Goal: Task Accomplishment & Management: Manage account settings

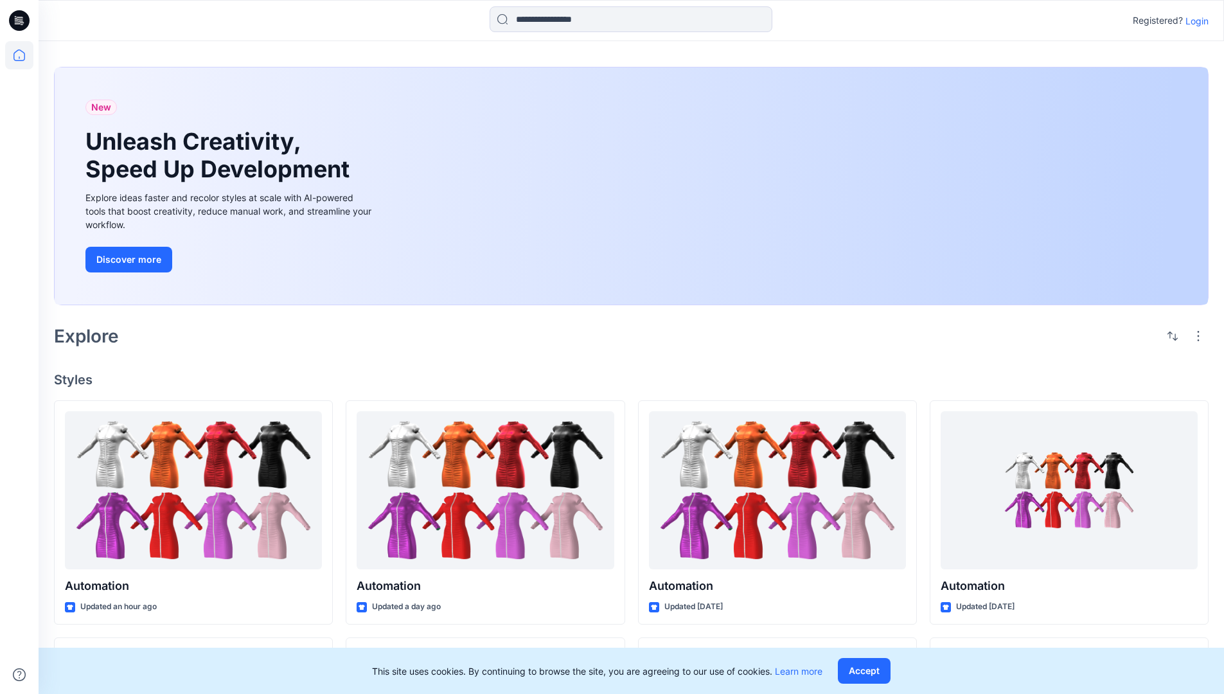
click at [1194, 21] on p "Login" at bounding box center [1196, 20] width 23 height 13
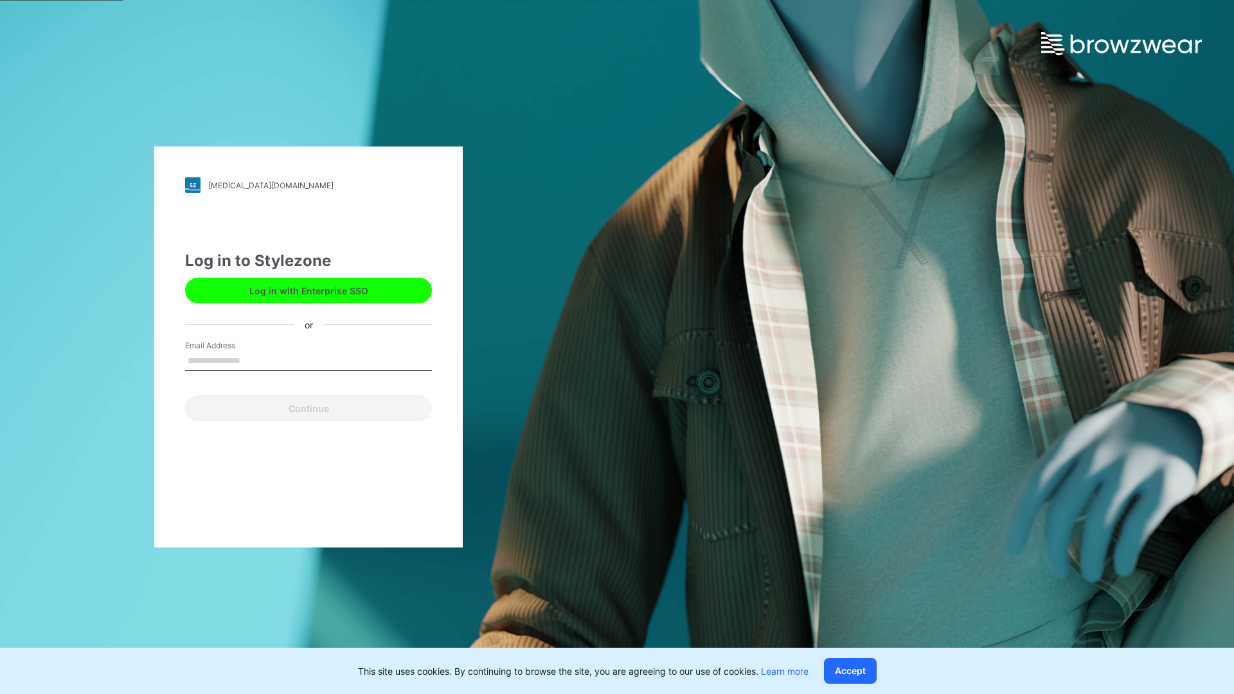
click at [254, 360] on input "Email Address" at bounding box center [308, 360] width 247 height 19
type input "**********"
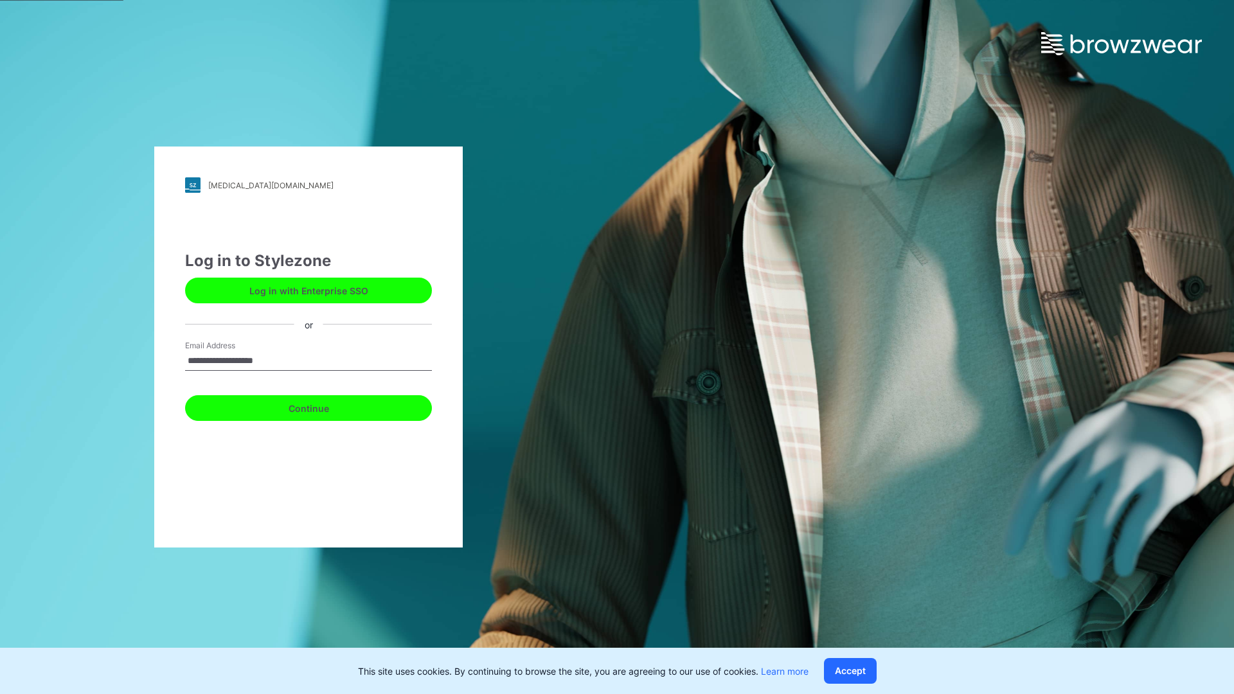
click at [323, 406] on button "Continue" at bounding box center [308, 408] width 247 height 26
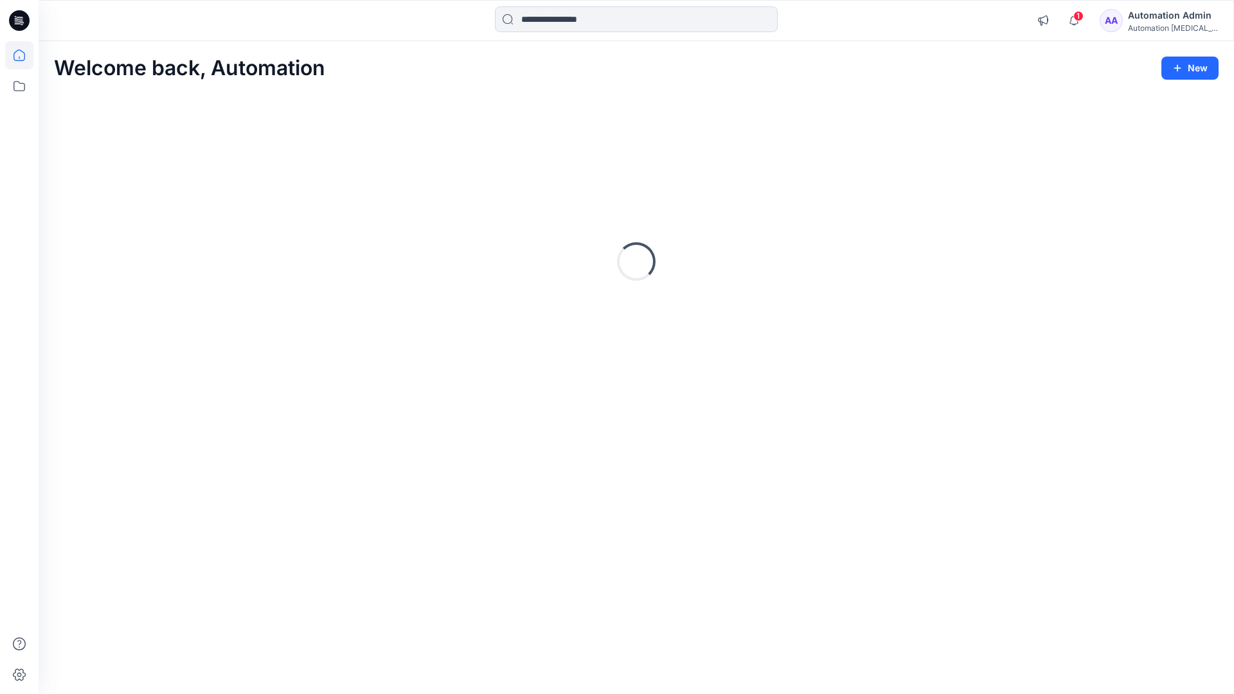
click at [24, 55] on icon at bounding box center [19, 55] width 12 height 12
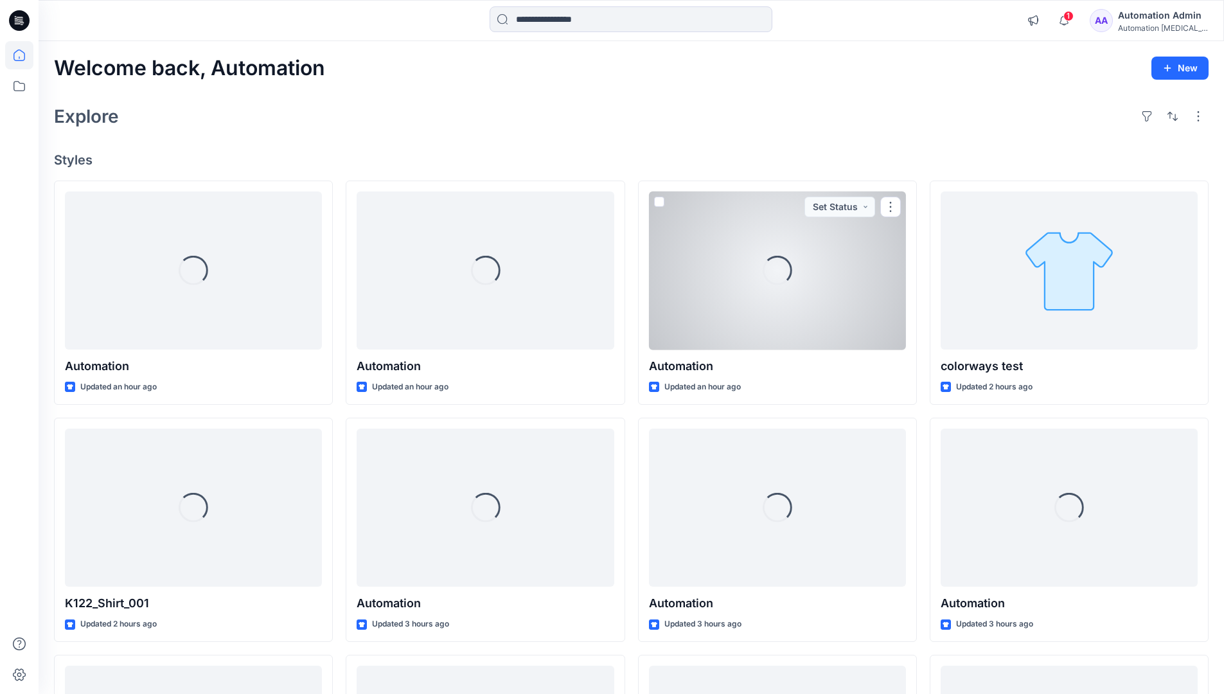
click at [1134, 21] on div "Automation Admin" at bounding box center [1163, 15] width 90 height 15
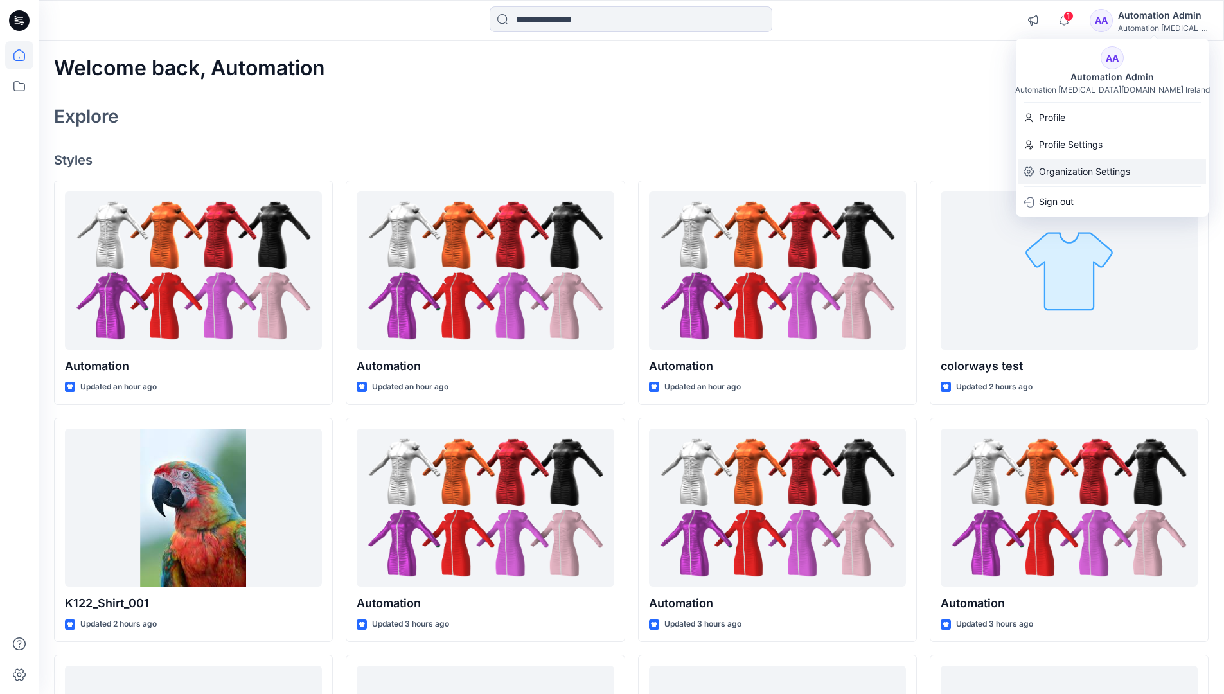
click at [1072, 170] on p "Organization Settings" at bounding box center [1084, 171] width 91 height 24
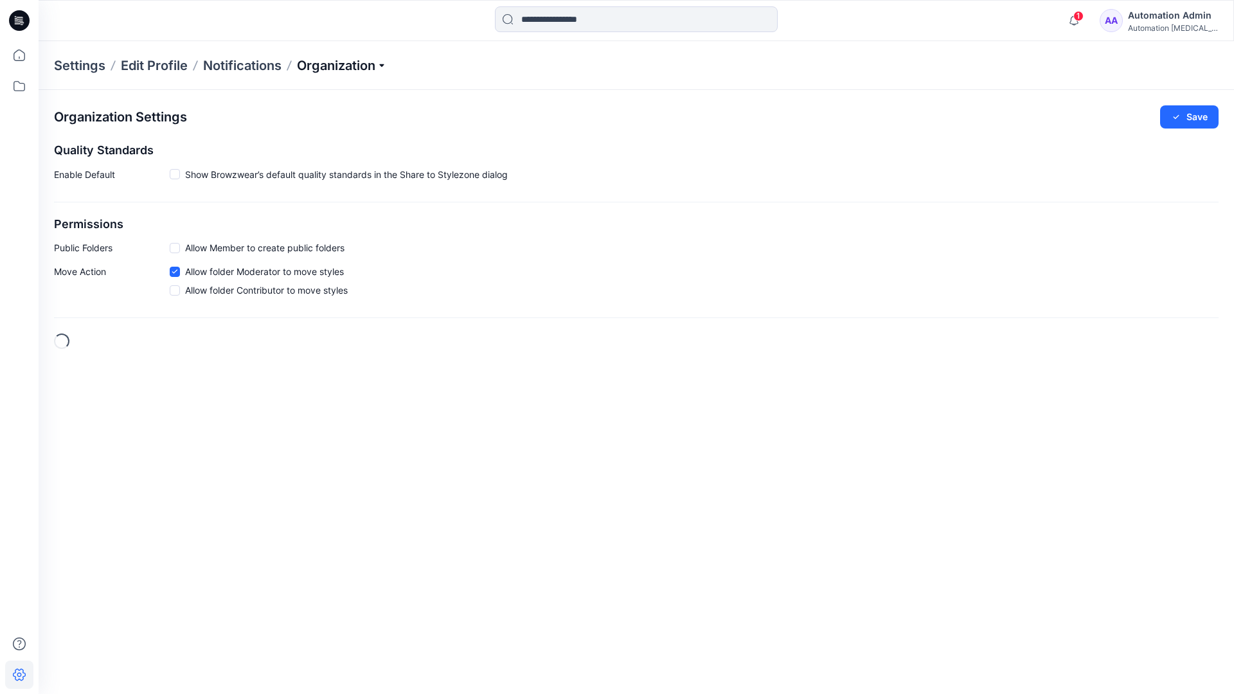
click at [384, 66] on p "Organization" at bounding box center [342, 66] width 90 height 18
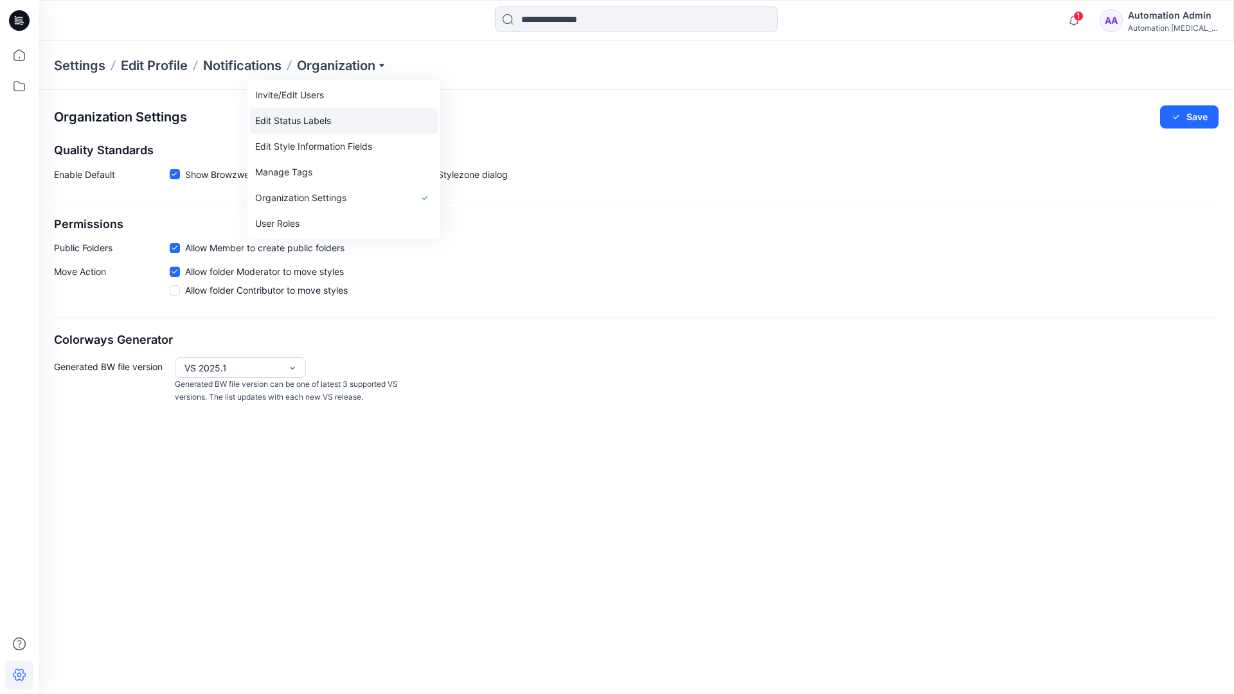
click at [315, 116] on link "Edit Status Labels" at bounding box center [344, 121] width 188 height 26
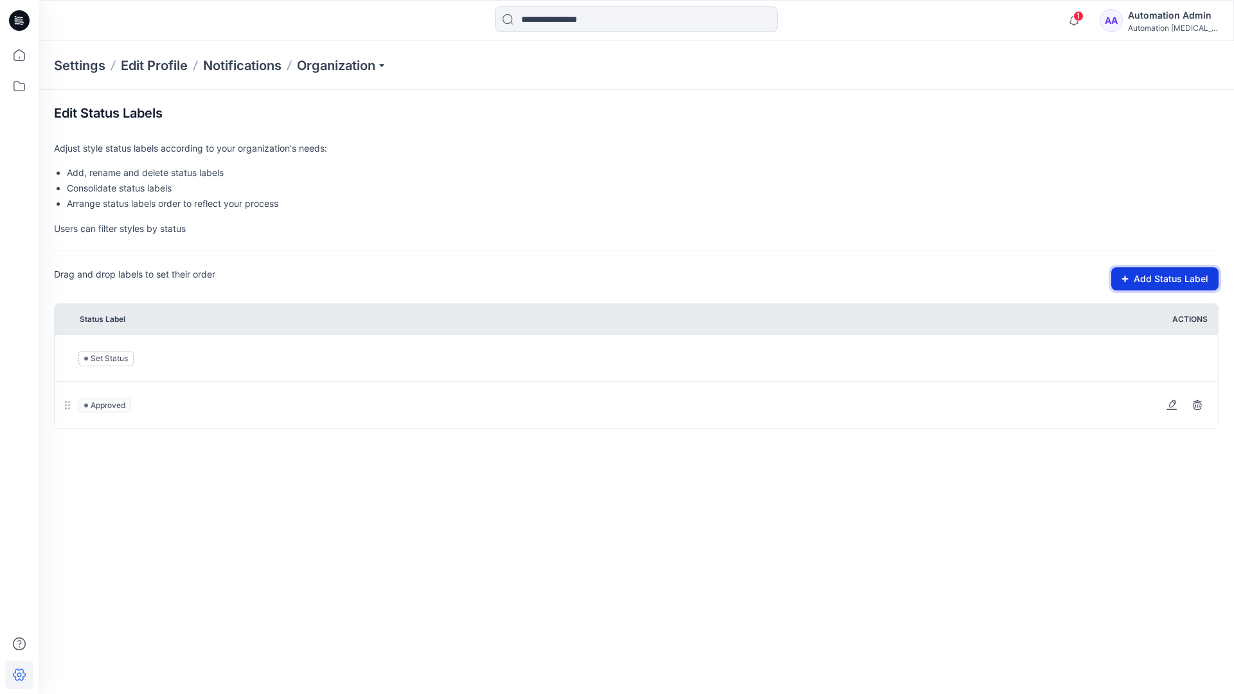
click at [1131, 283] on button "Add Status Label" at bounding box center [1164, 278] width 107 height 23
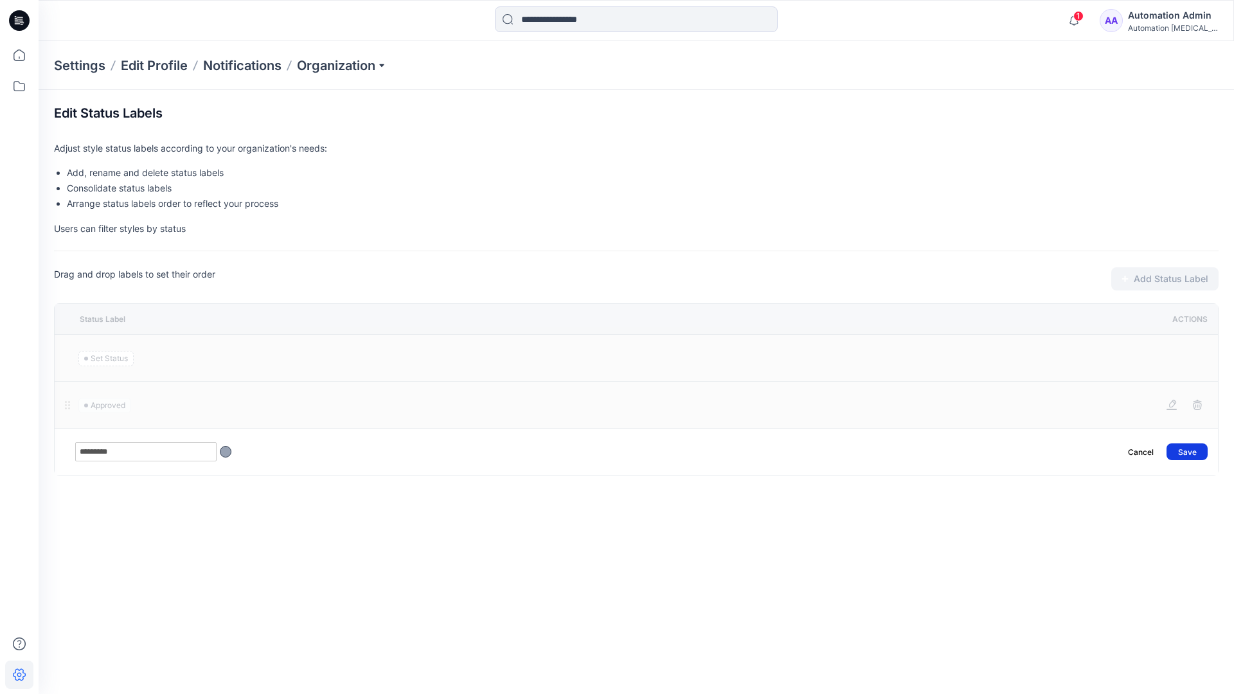
type input "*********"
click at [1194, 446] on button "Save" at bounding box center [1186, 451] width 41 height 17
click at [19, 53] on icon at bounding box center [19, 55] width 28 height 28
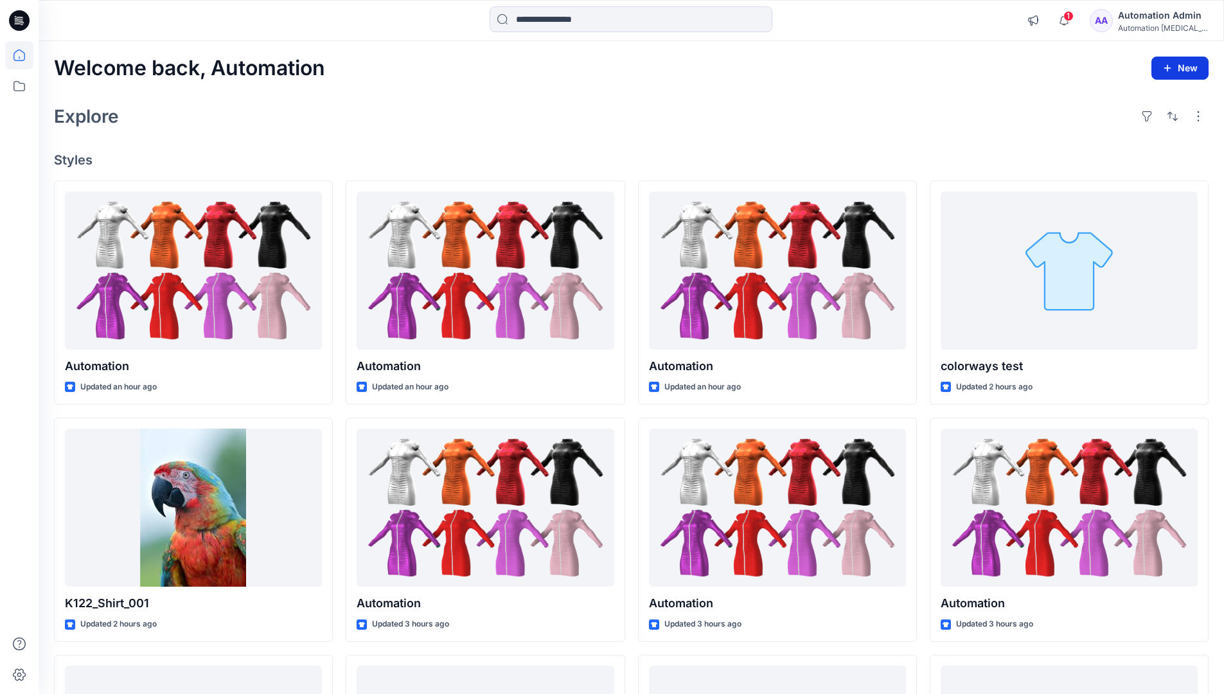
click at [1169, 61] on button "New" at bounding box center [1179, 68] width 57 height 23
click at [1138, 100] on p "New Style" at bounding box center [1140, 100] width 43 height 15
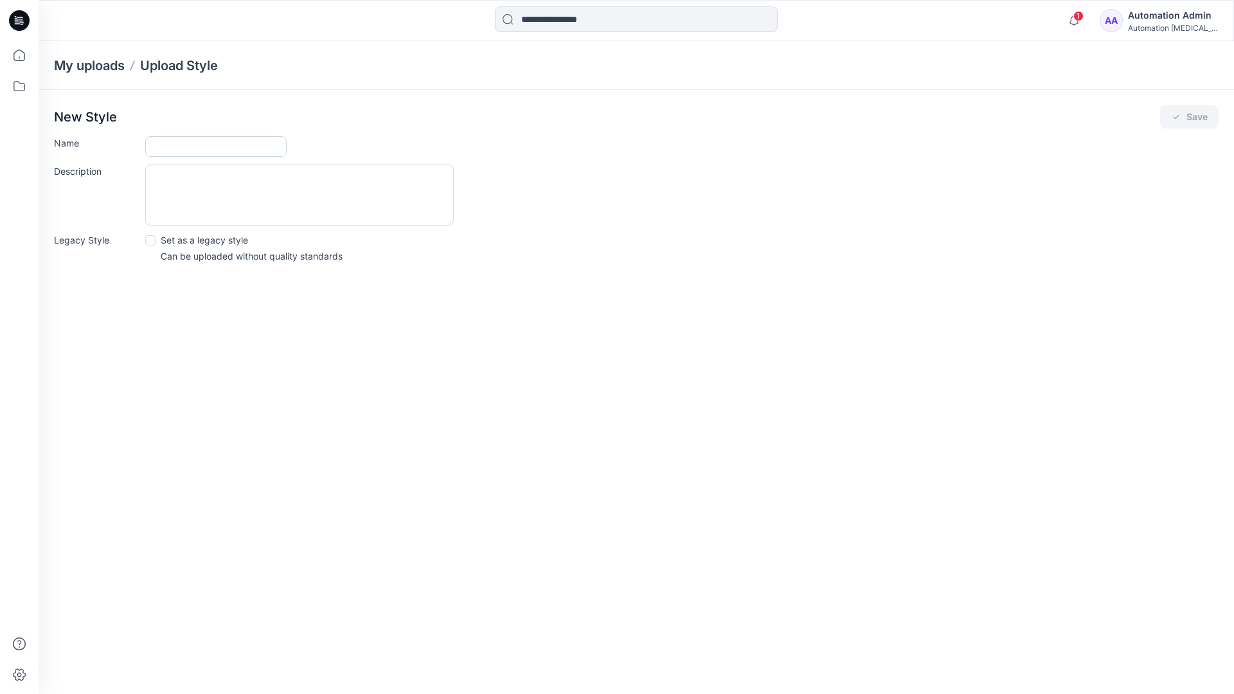
click at [175, 150] on input "Name" at bounding box center [215, 146] width 141 height 21
type input "**********"
click at [1191, 116] on button "Save" at bounding box center [1189, 116] width 58 height 23
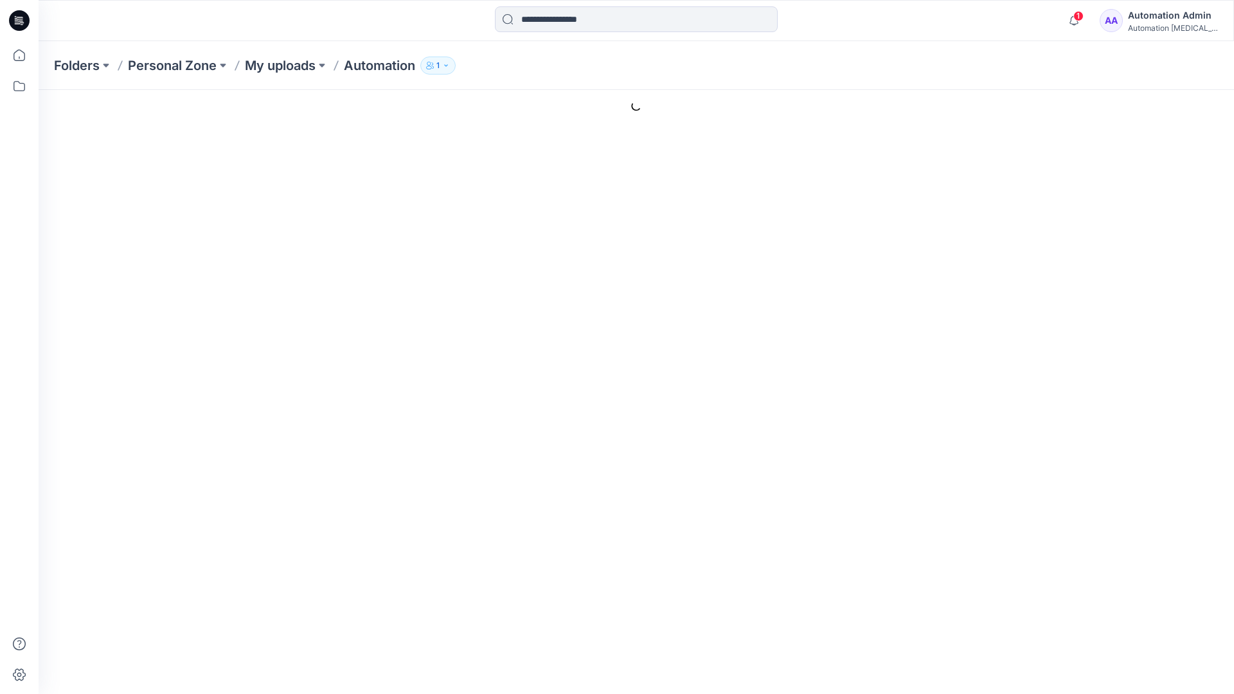
click at [1181, 587] on link "Add Resource" at bounding box center [1171, 598] width 84 height 22
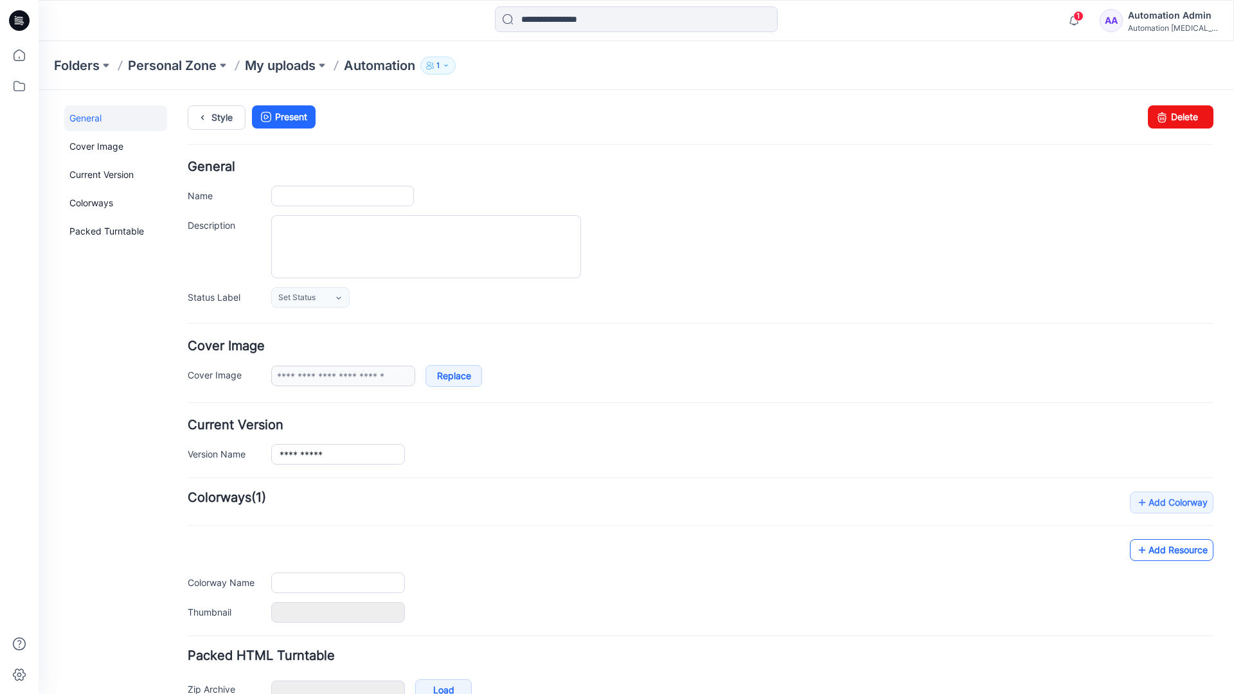
type input "**********"
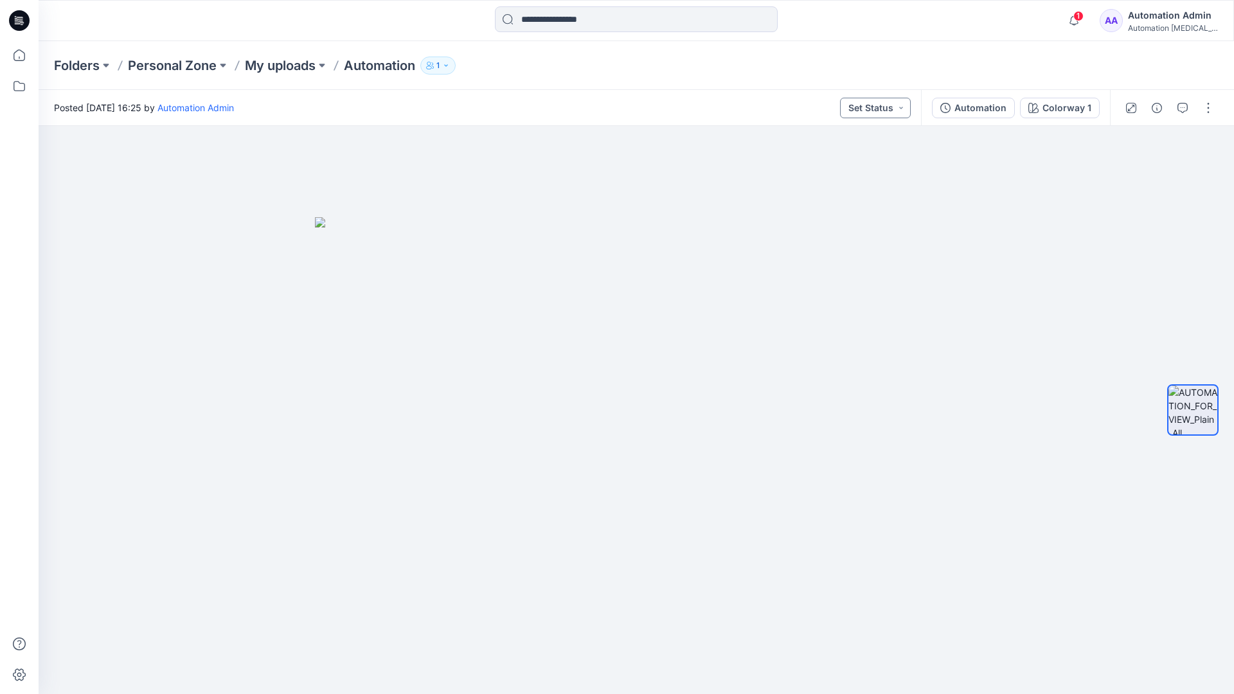
click at [889, 107] on button "Set Status" at bounding box center [875, 108] width 71 height 21
click at [892, 106] on button "Set Status" at bounding box center [875, 108] width 71 height 21
click at [844, 162] on p "Approved" at bounding box center [845, 167] width 42 height 17
click at [888, 105] on button "Approved" at bounding box center [875, 108] width 69 height 21
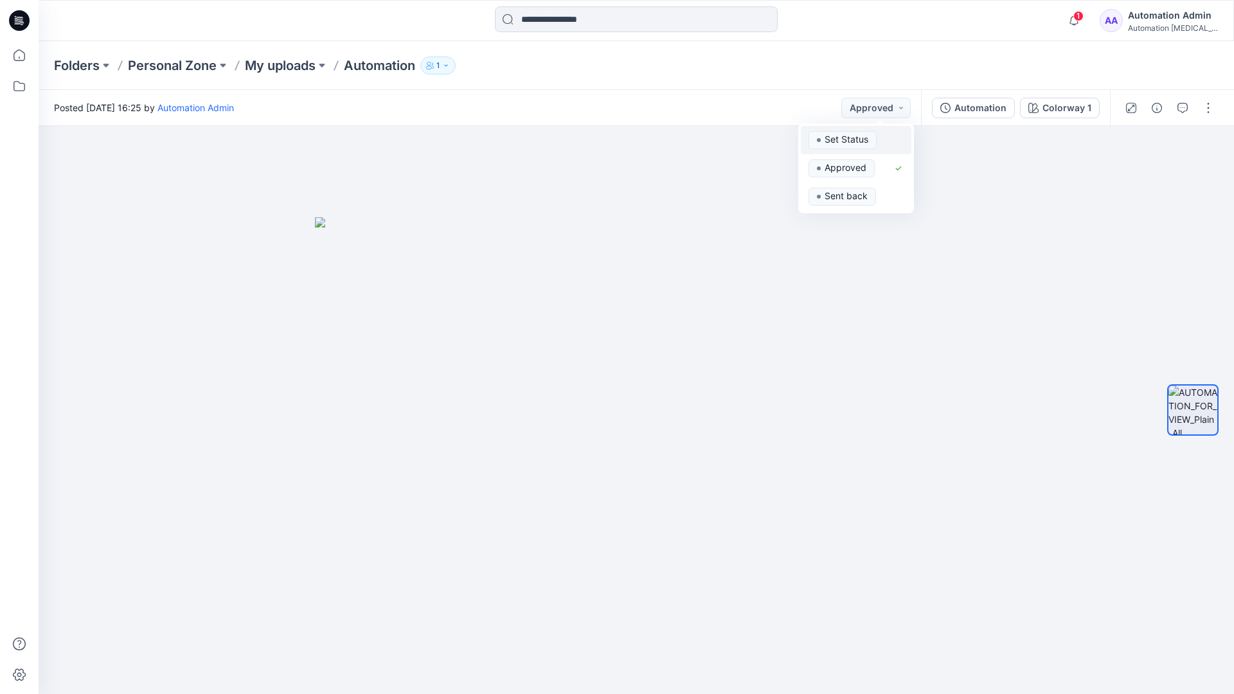
click at [874, 132] on span "Set Status" at bounding box center [842, 140] width 68 height 18
click at [984, 112] on div "Automation" at bounding box center [980, 108] width 52 height 14
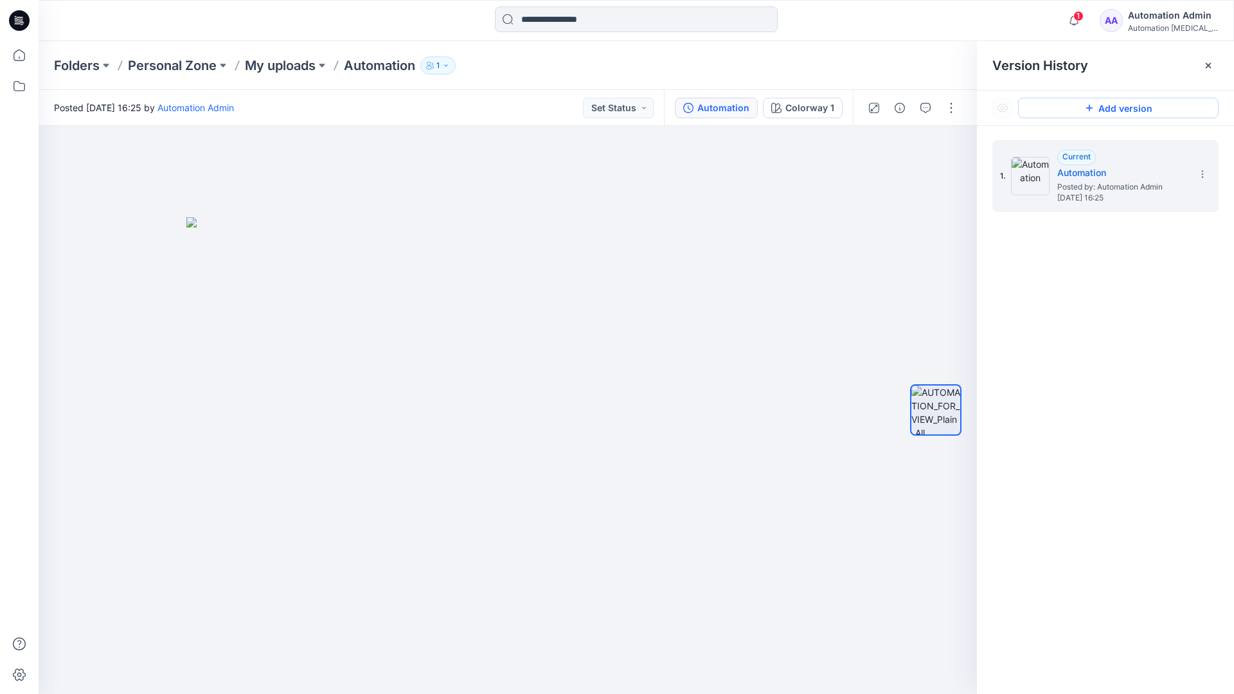
click at [1104, 109] on button "Add version" at bounding box center [1118, 108] width 200 height 21
click at [1199, 175] on icon at bounding box center [1202, 174] width 10 height 10
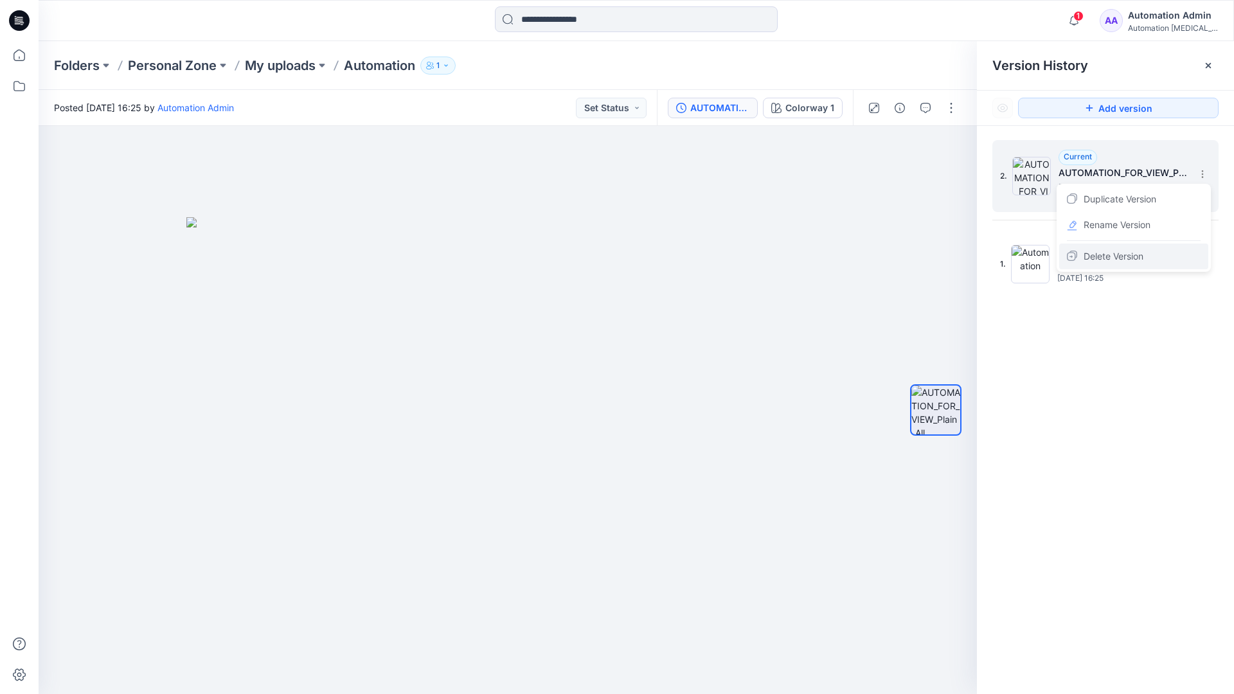
click at [1127, 254] on span "Delete Version" at bounding box center [1113, 256] width 60 height 15
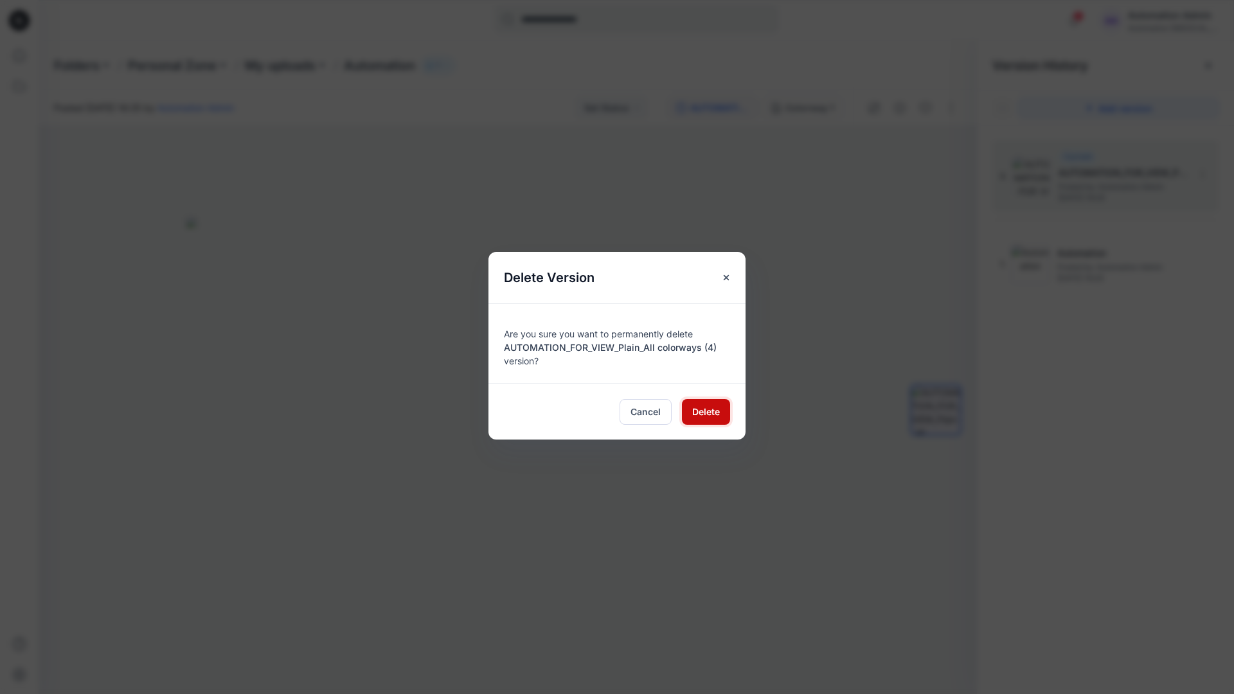
click at [705, 410] on span "Delete" at bounding box center [706, 411] width 28 height 13
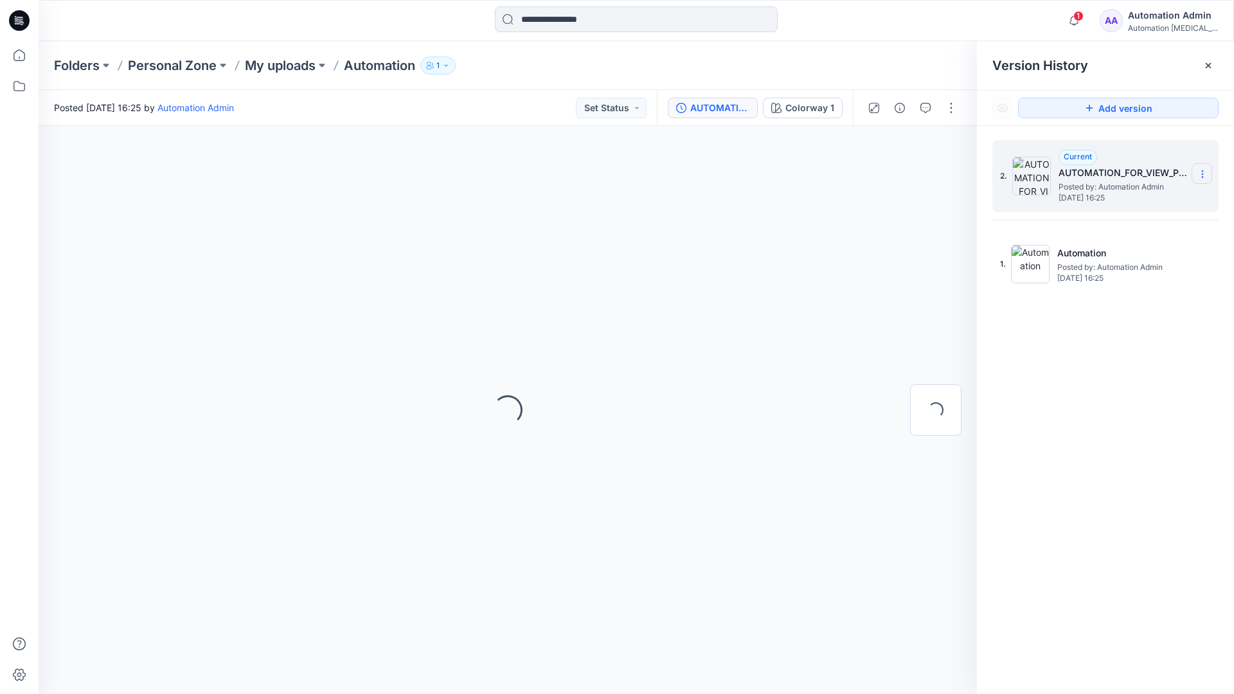
click at [1199, 175] on icon at bounding box center [1202, 174] width 10 height 10
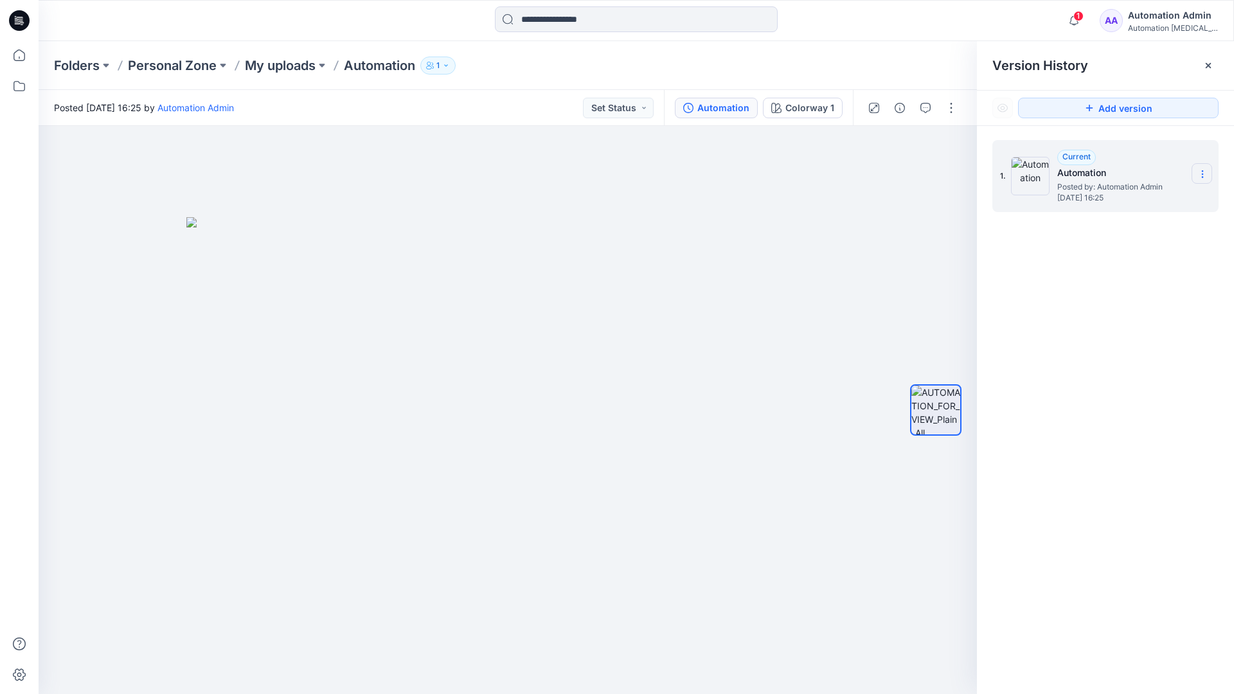
click at [1199, 175] on icon at bounding box center [1202, 174] width 10 height 10
click at [950, 103] on button "button" at bounding box center [951, 108] width 21 height 21
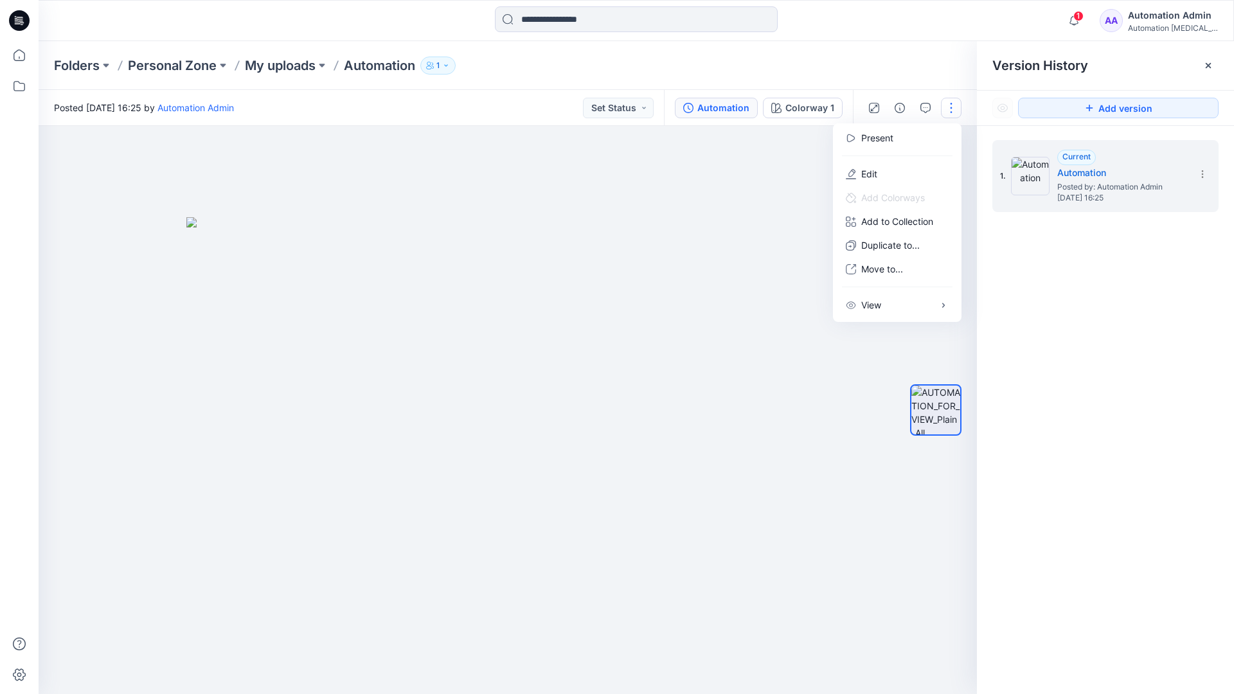
click at [951, 108] on button "button" at bounding box center [951, 108] width 21 height 21
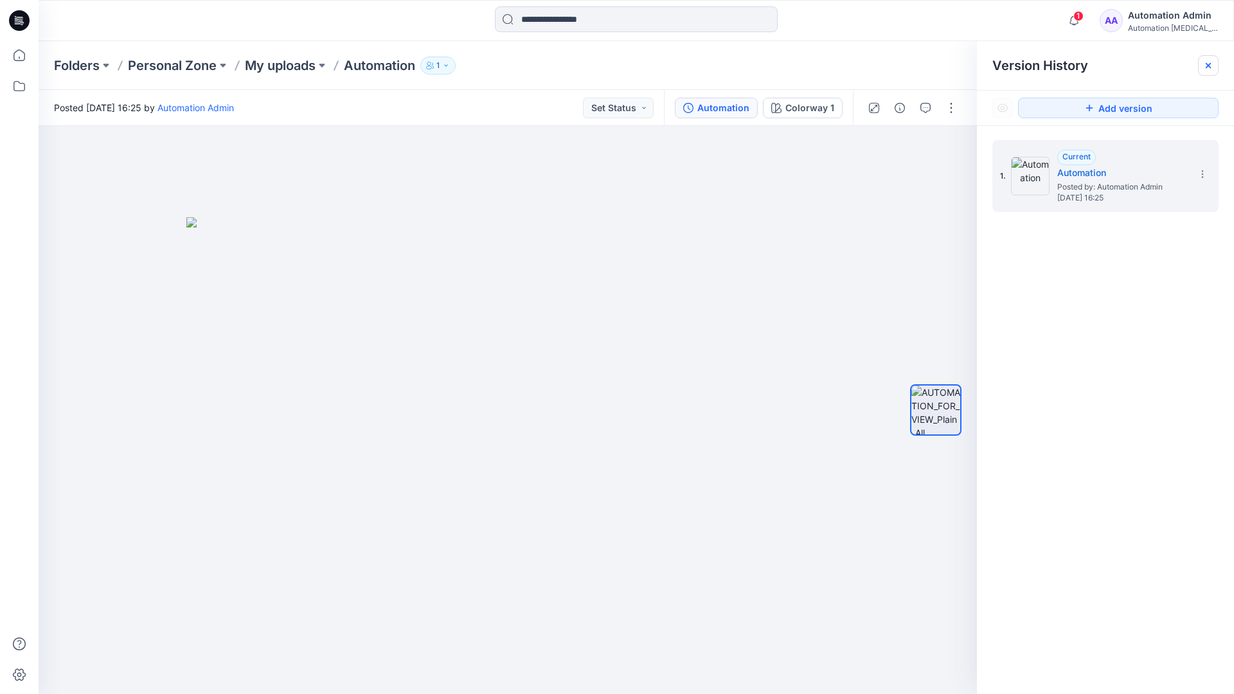
click at [1210, 67] on icon at bounding box center [1207, 65] width 5 height 5
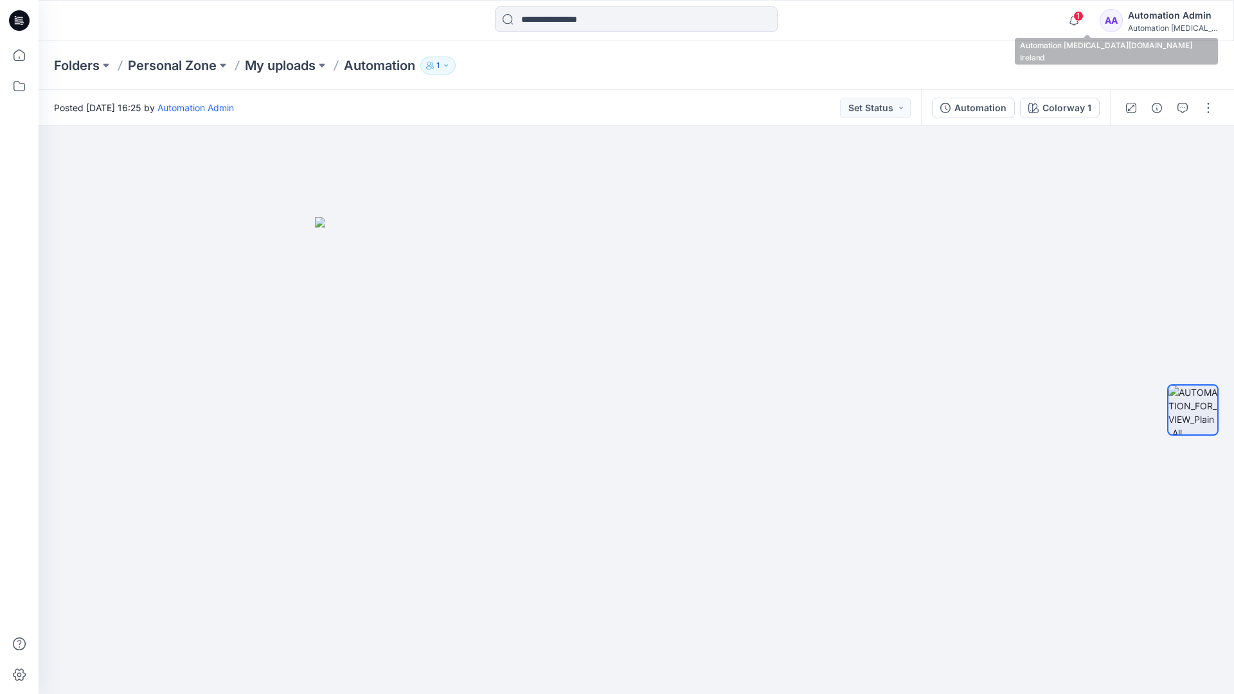
click at [1158, 24] on div "Automation [MEDICAL_DATA]..." at bounding box center [1173, 28] width 90 height 10
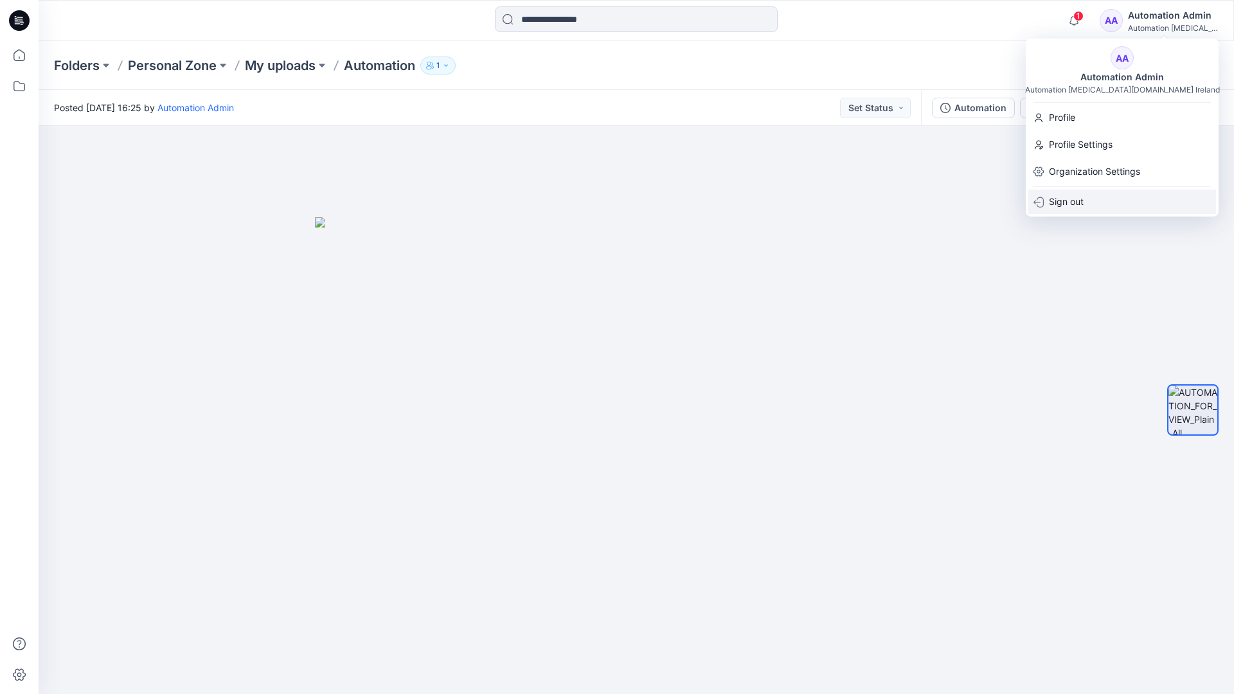
click at [1083, 200] on p "Sign out" at bounding box center [1065, 202] width 35 height 24
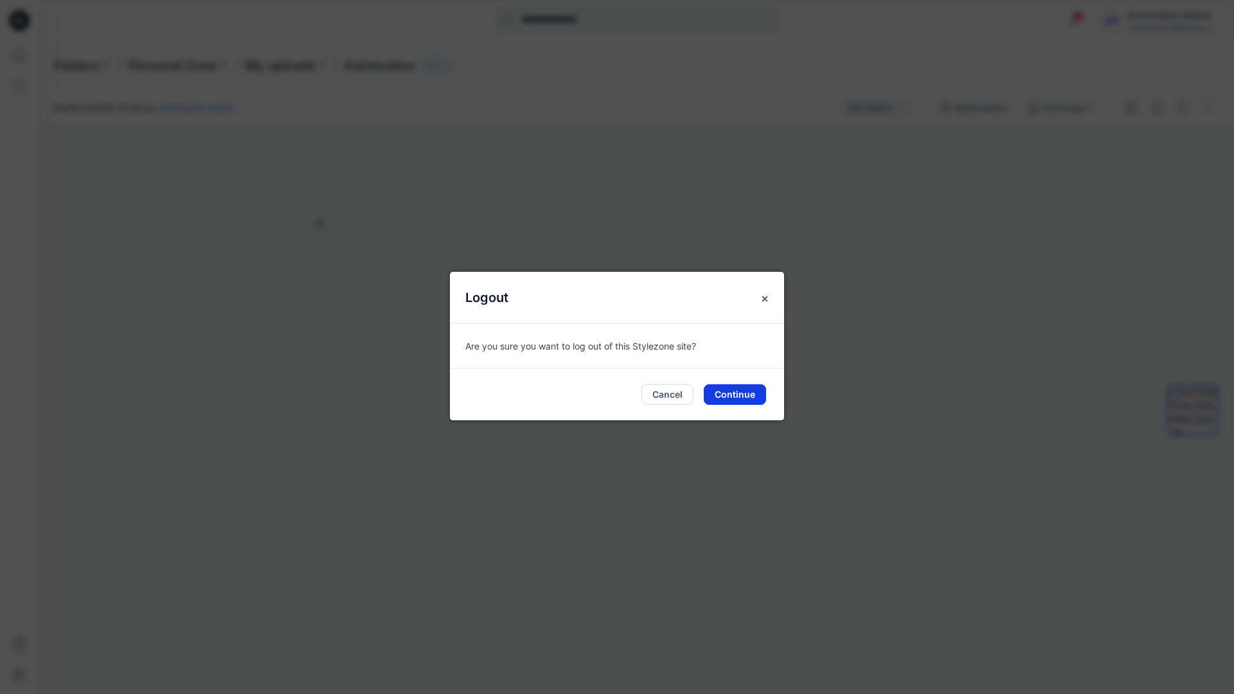
click at [737, 391] on button "Continue" at bounding box center [734, 394] width 62 height 21
